Goal: Find specific page/section: Find specific page/section

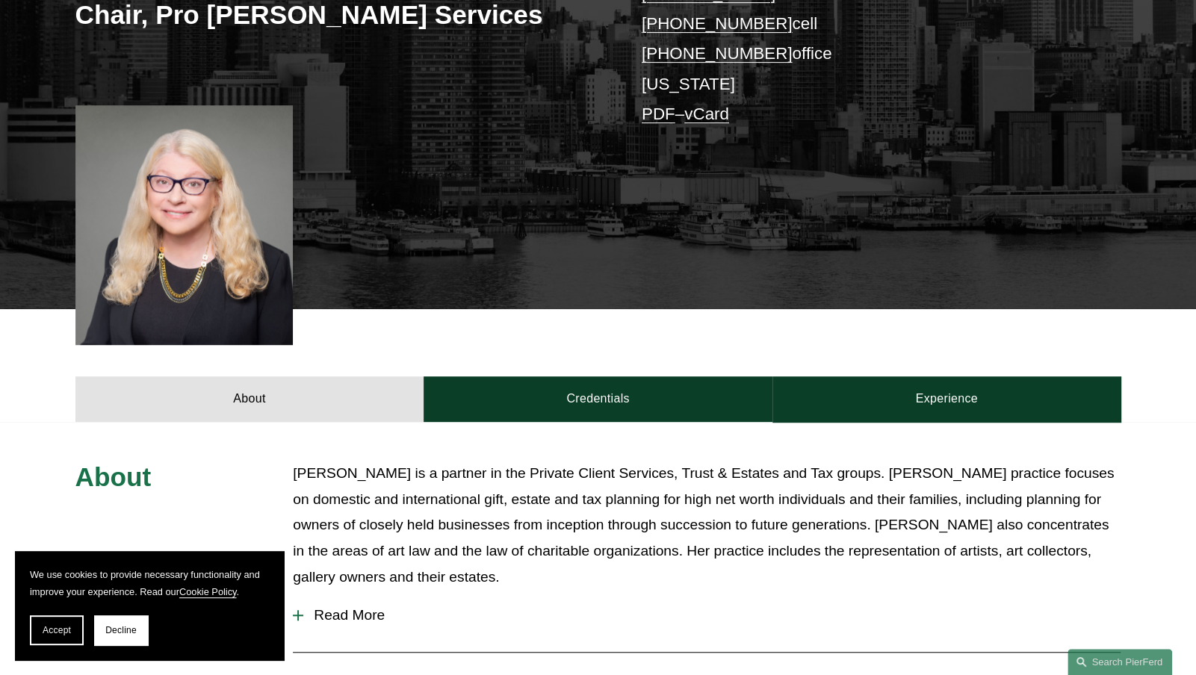
scroll to position [299, 0]
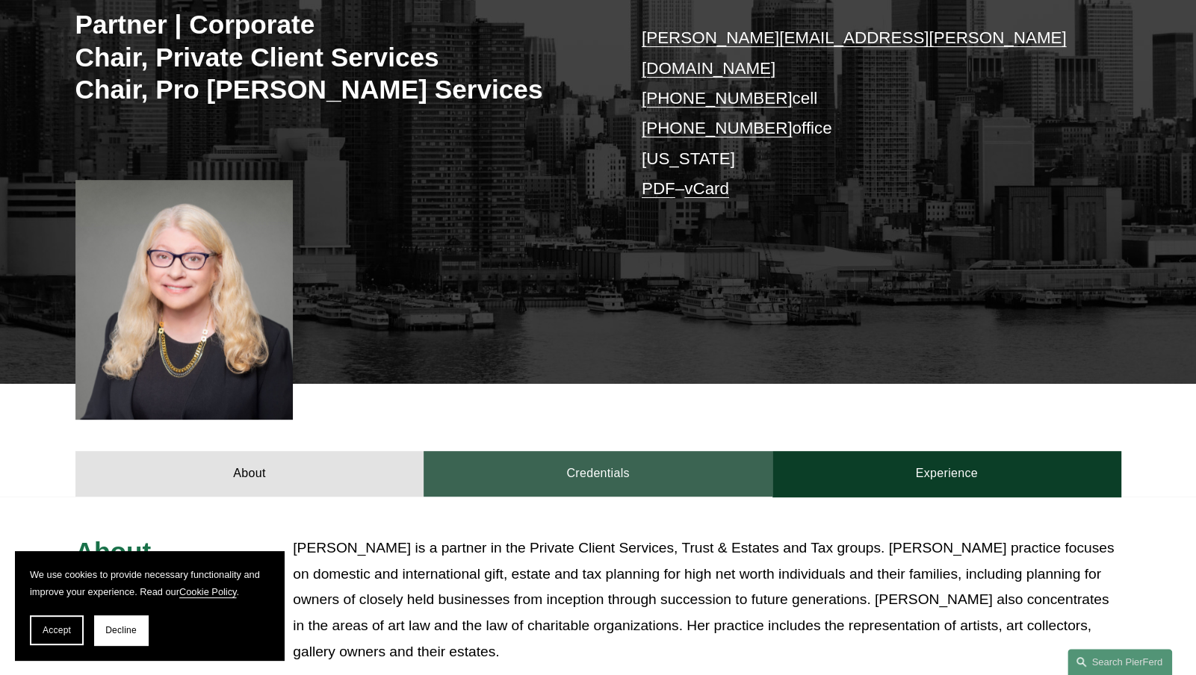
click at [566, 451] on link "Credentials" at bounding box center [597, 473] width 349 height 45
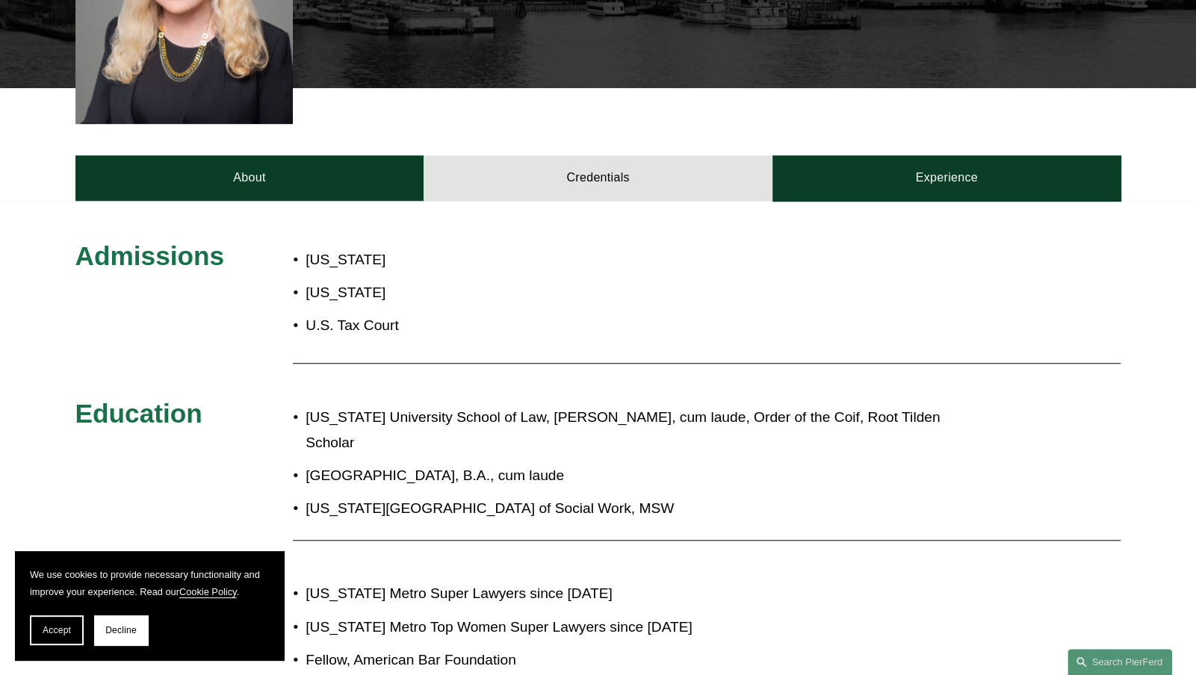
scroll to position [523, 0]
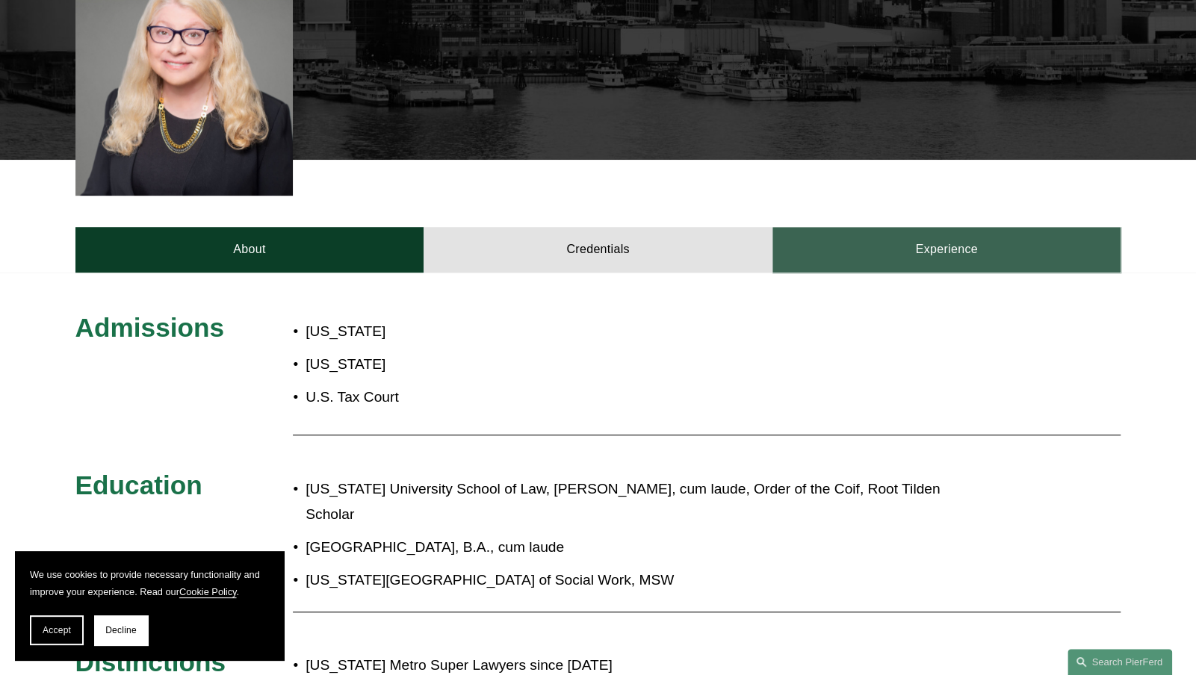
click at [996, 243] on link "Experience" at bounding box center [946, 249] width 349 height 45
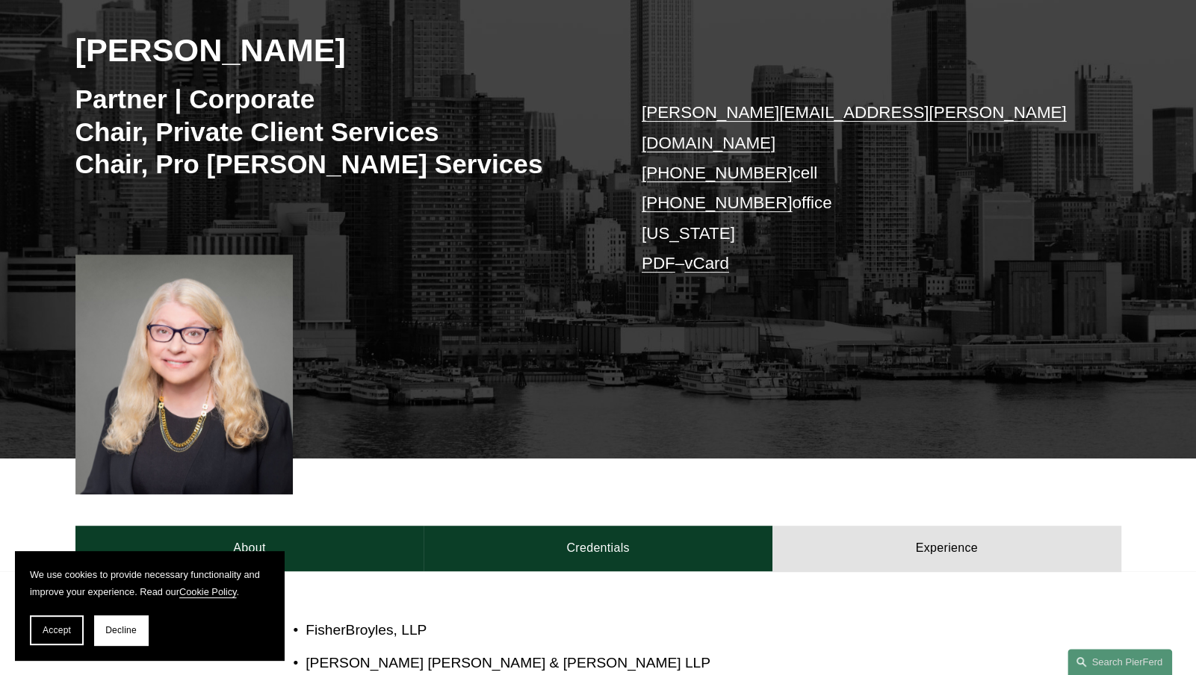
scroll to position [0, 0]
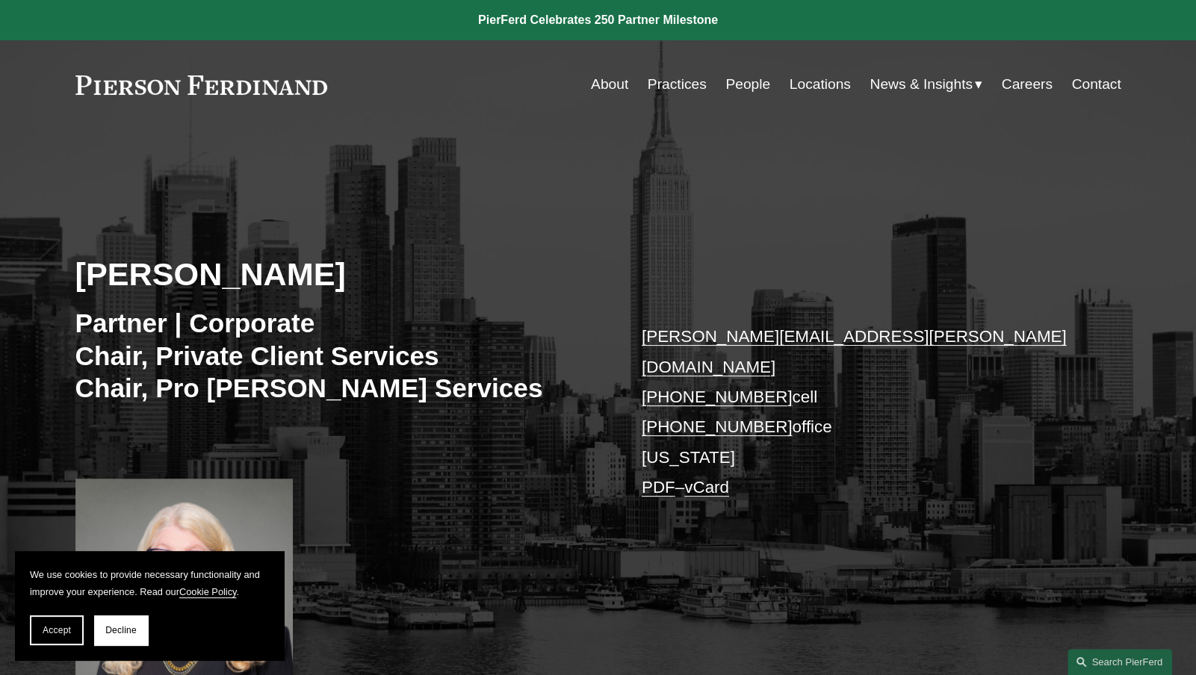
click at [686, 88] on link "Practices" at bounding box center [676, 84] width 59 height 28
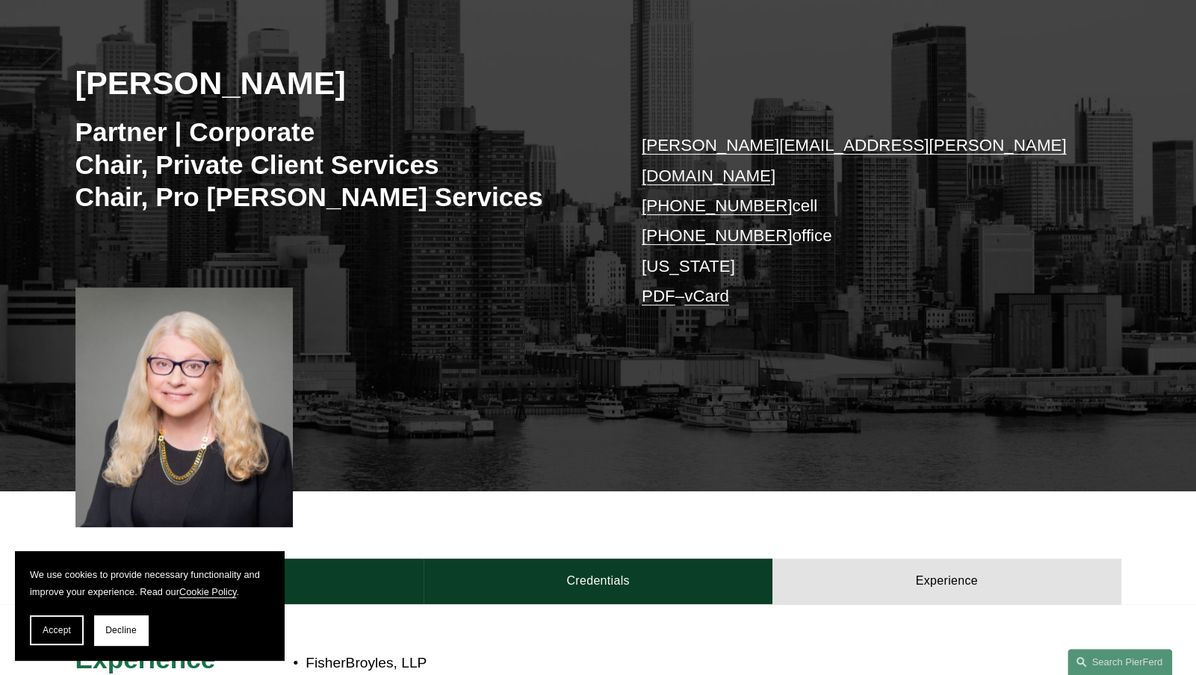
scroll to position [224, 0]
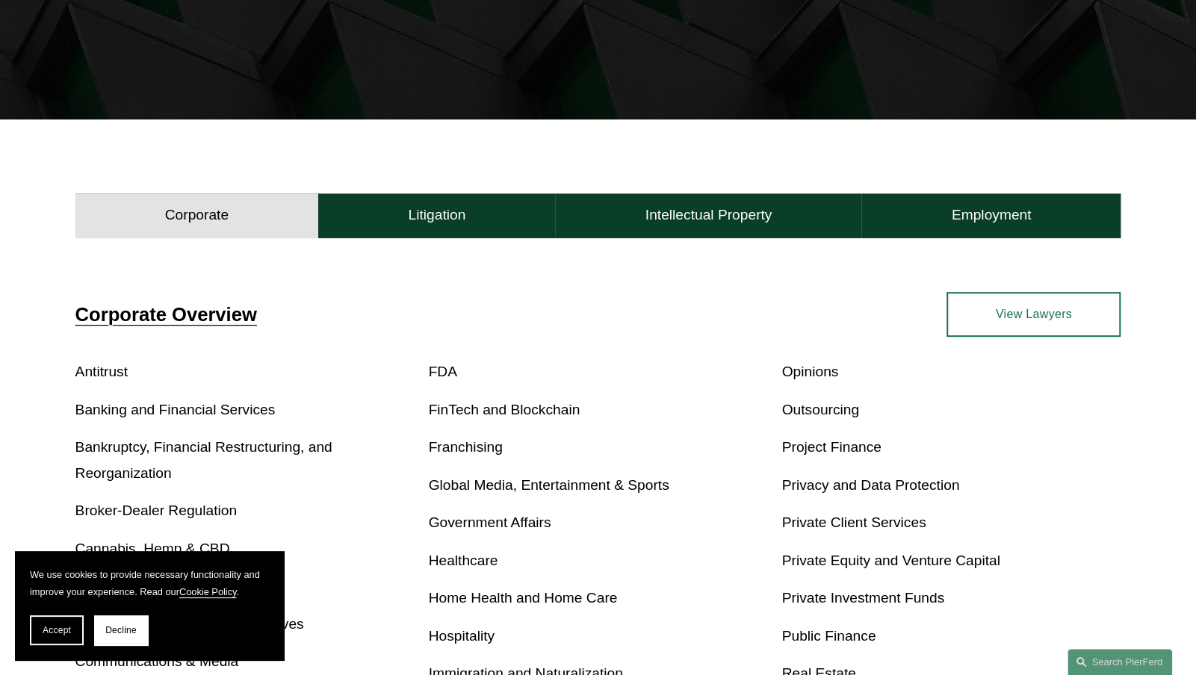
scroll to position [299, 0]
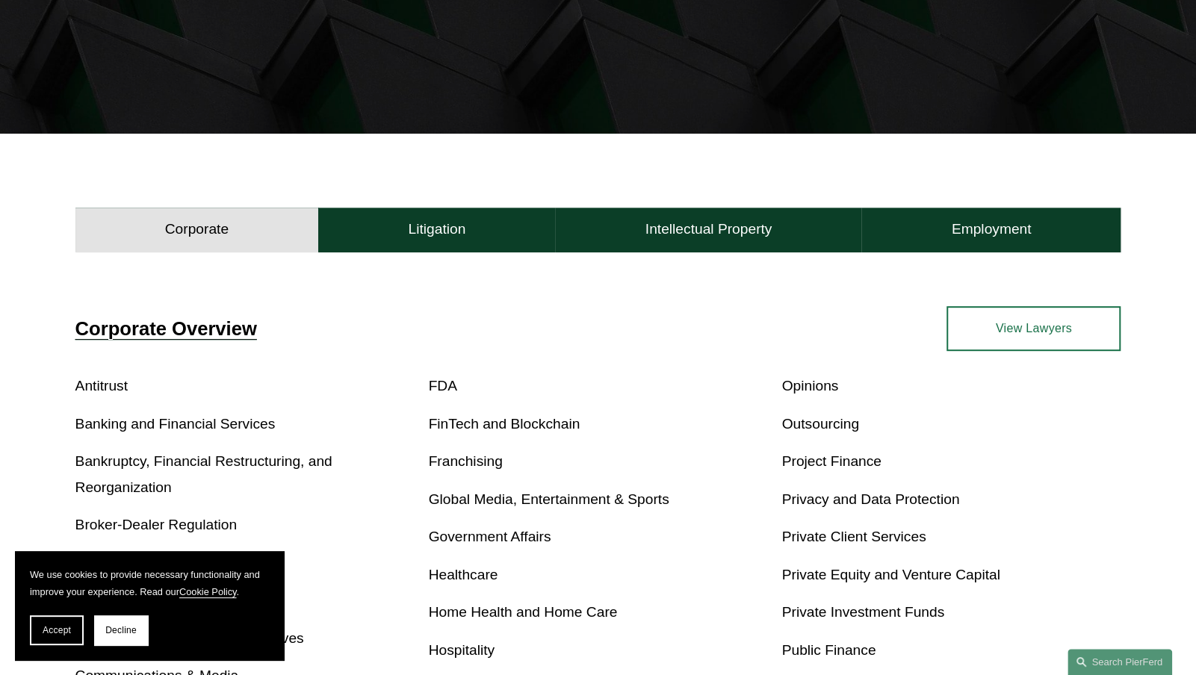
click at [1096, 332] on link "View Lawyers" at bounding box center [1033, 328] width 174 height 45
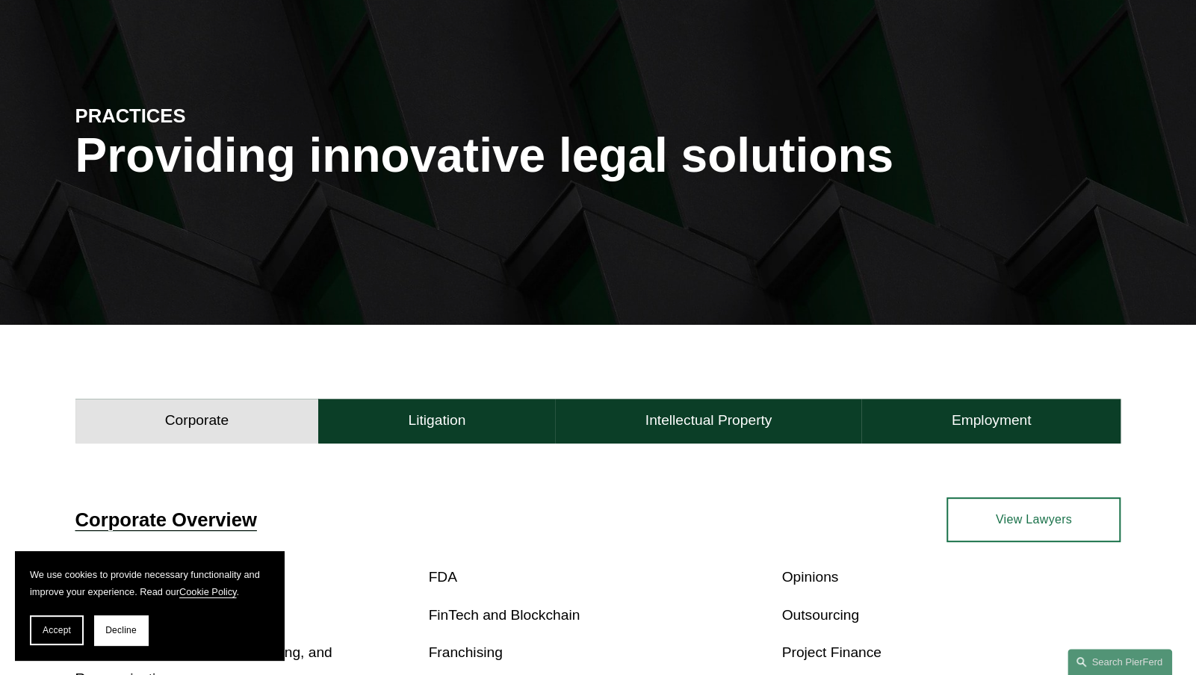
scroll to position [0, 0]
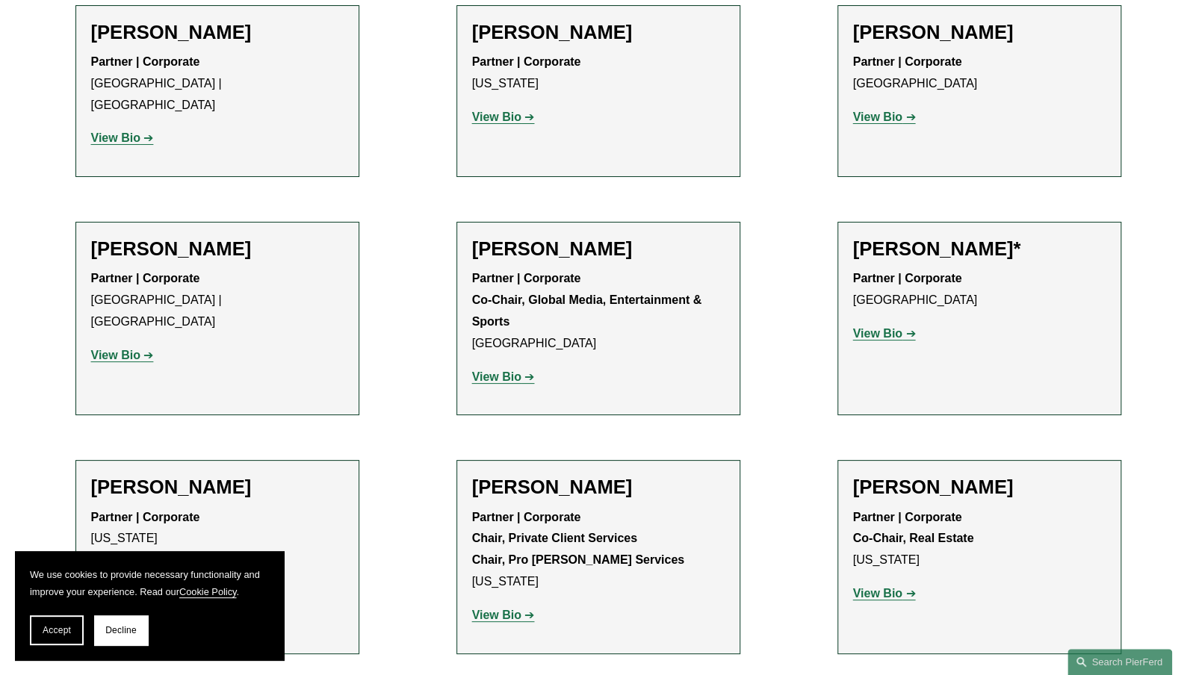
scroll to position [7180, 0]
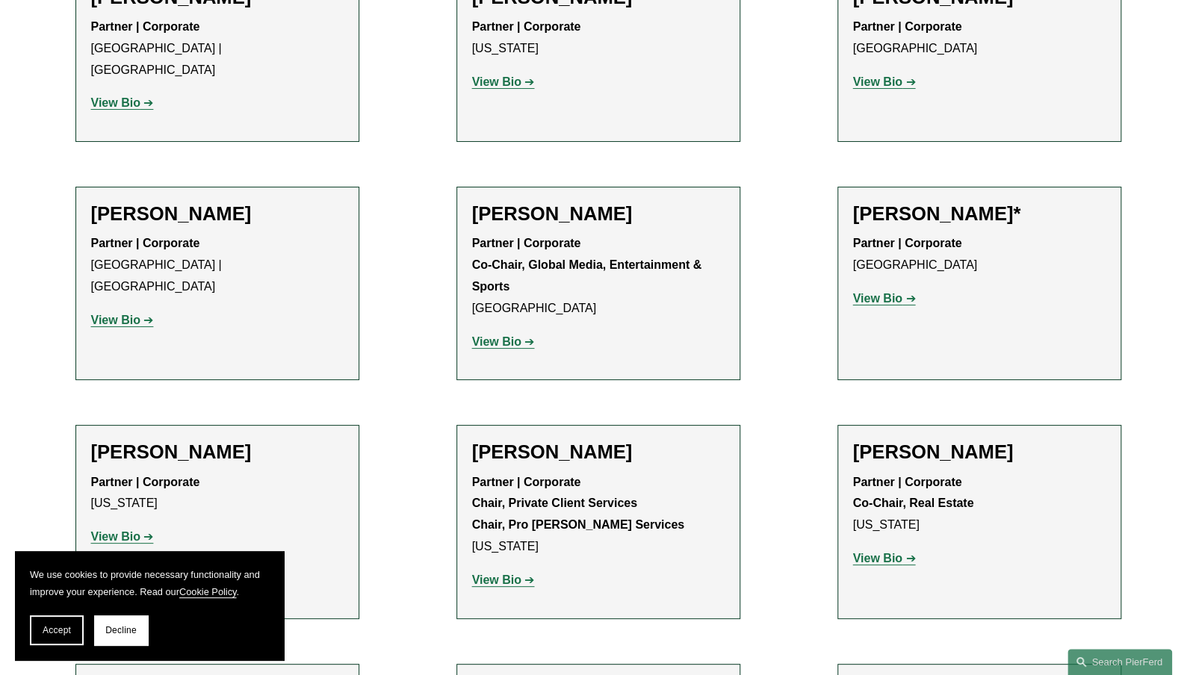
drag, startPoint x: 1133, startPoint y: 549, endPoint x: 1155, endPoint y: 541, distance: 23.2
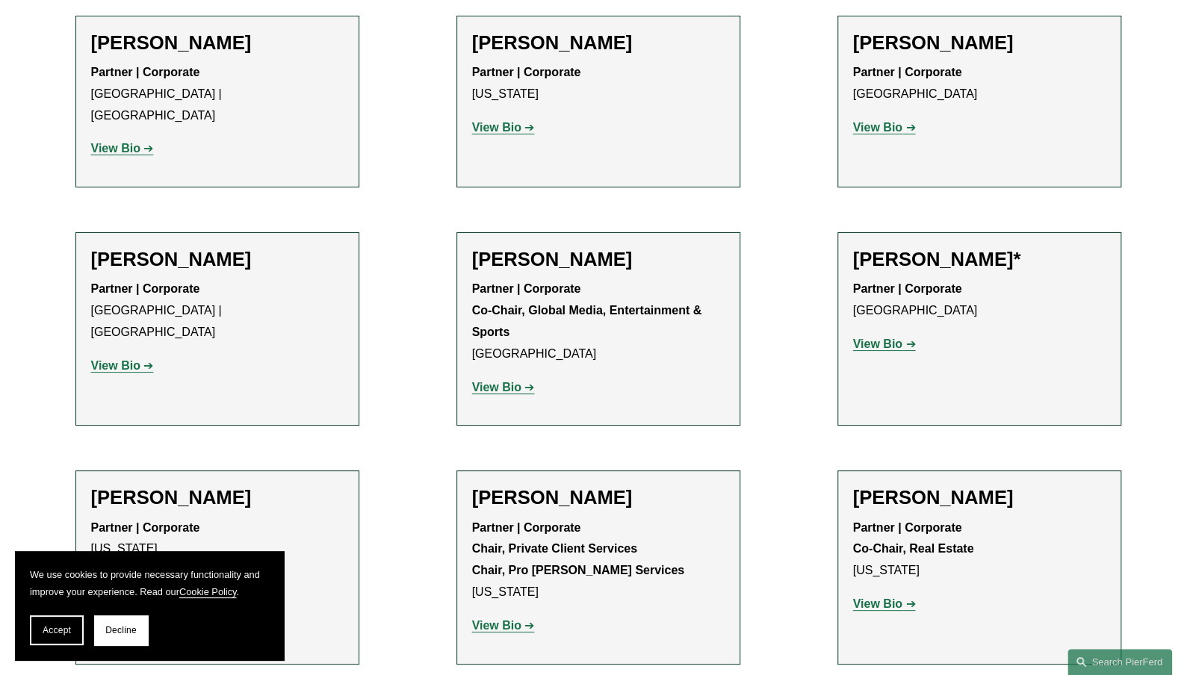
scroll to position [562, 0]
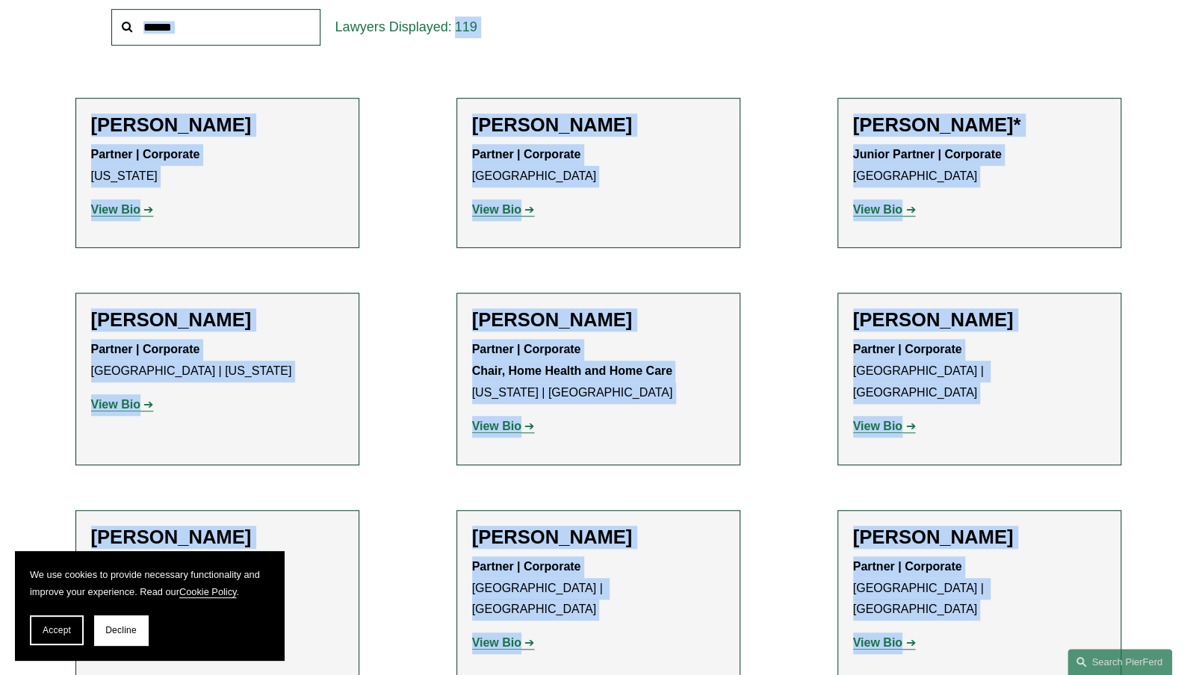
drag, startPoint x: 1186, startPoint y: 531, endPoint x: 1164, endPoint y: 69, distance: 462.0
